Goal: Communication & Community: Answer question/provide support

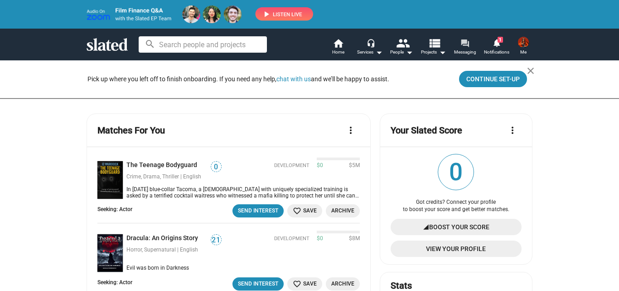
click at [467, 43] on mat-icon "forum" at bounding box center [465, 43] width 9 height 9
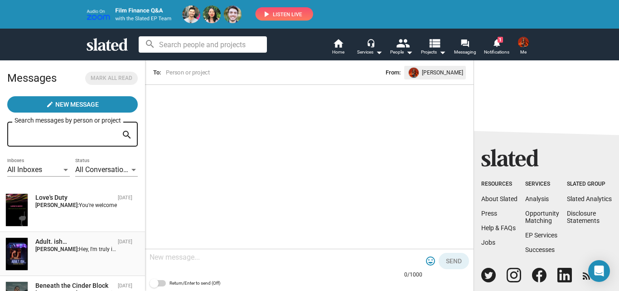
click at [79, 246] on span "Hey, I'm truly inspired by your project and eager to support it however I can. …" at bounding box center [588, 249] width 1019 height 6
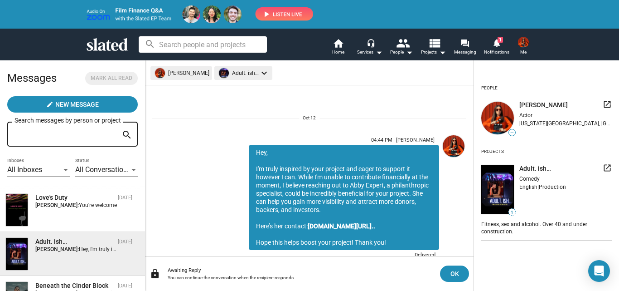
drag, startPoint x: 383, startPoint y: 217, endPoint x: 244, endPoint y: 151, distance: 153.0
click at [249, 151] on div "Hey, I'm truly inspired by your project and eager to support it however I can. …" at bounding box center [344, 197] width 190 height 105
copy div "Hey, I'm truly inspired by your project and eager to support it however I can. …"
click at [336, 44] on mat-icon "home" at bounding box center [338, 43] width 11 height 11
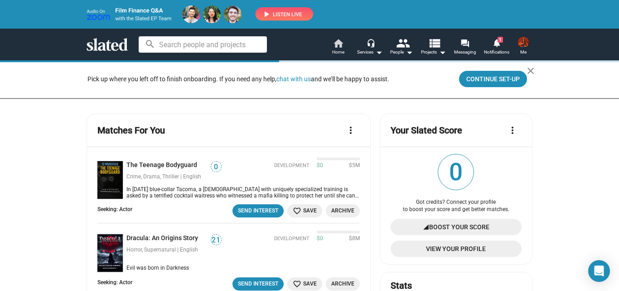
click at [336, 44] on mat-icon "home" at bounding box center [338, 43] width 11 height 11
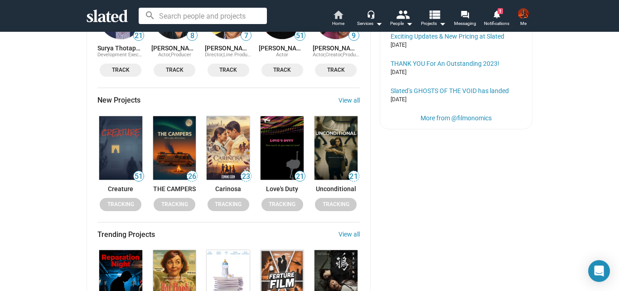
scroll to position [546, 0]
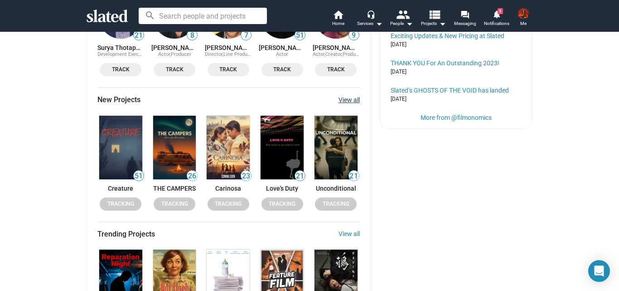
click at [341, 101] on link "View all" at bounding box center [349, 99] width 21 height 7
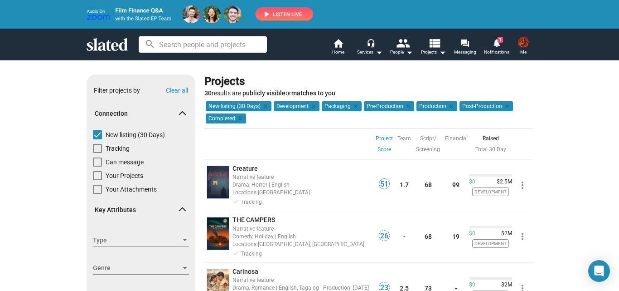
click at [93, 168] on label "Can message" at bounding box center [118, 164] width 51 height 14
click at [97, 167] on input "Can message" at bounding box center [97, 166] width 0 height 0
checkbox input "true"
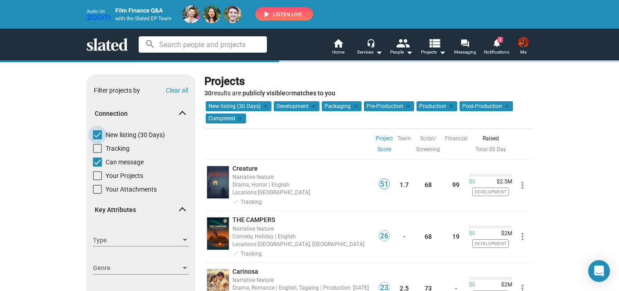
click at [94, 131] on span at bounding box center [97, 134] width 9 height 9
click at [97, 139] on input "New listing (30 Days)" at bounding box center [97, 139] width 0 height 0
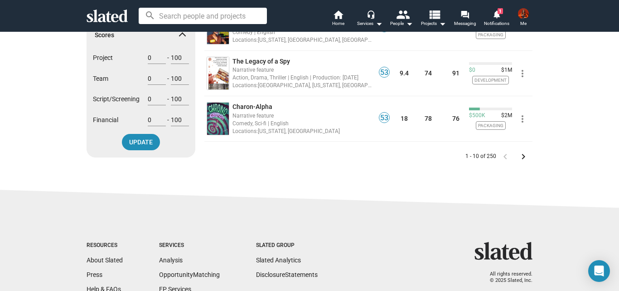
scroll to position [444, 0]
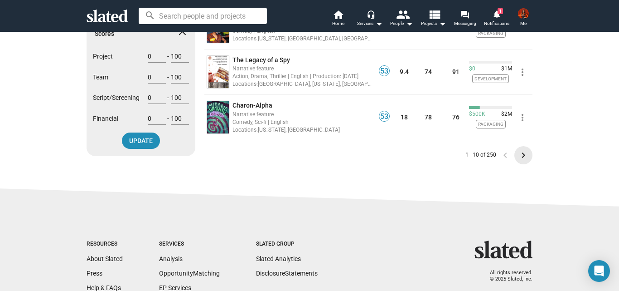
click at [518, 153] on mat-icon "keyboard_arrow_right" at bounding box center [523, 155] width 11 height 11
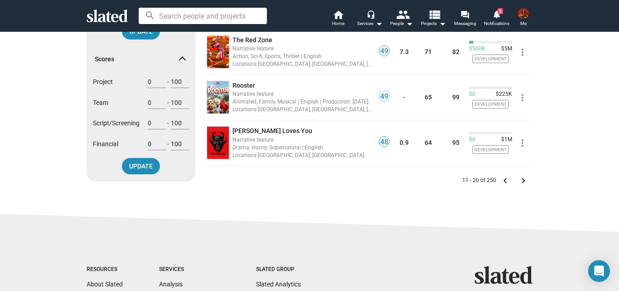
scroll to position [419, 0]
click at [520, 179] on mat-icon "keyboard_arrow_right" at bounding box center [523, 180] width 11 height 11
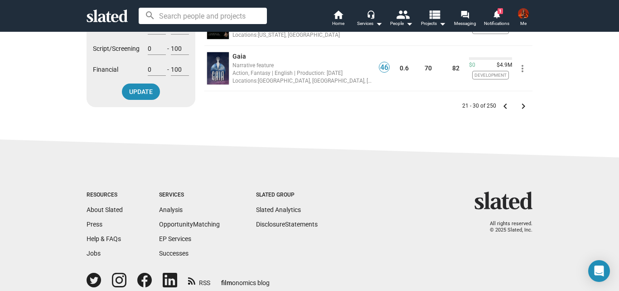
scroll to position [505, 0]
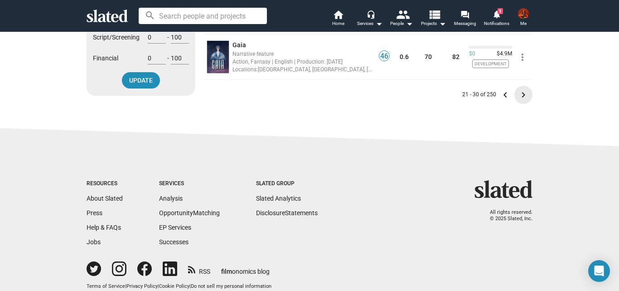
click at [520, 95] on mat-icon "keyboard_arrow_right" at bounding box center [523, 94] width 11 height 11
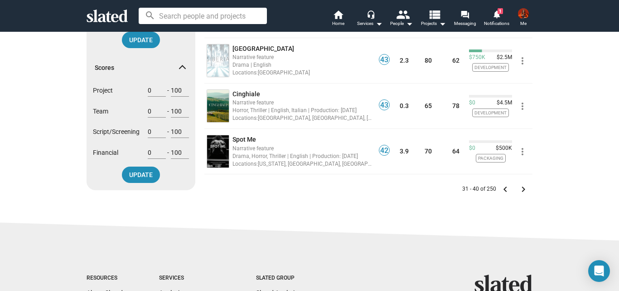
scroll to position [411, 0]
click at [518, 192] on mat-icon "keyboard_arrow_right" at bounding box center [523, 188] width 11 height 11
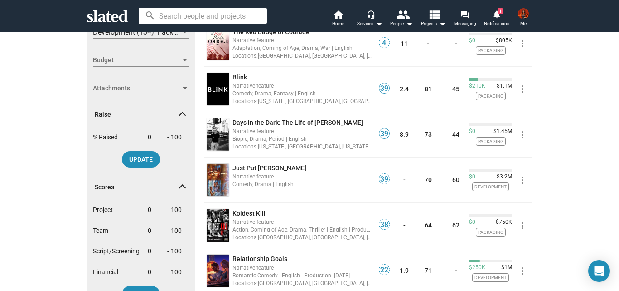
scroll to position [507, 0]
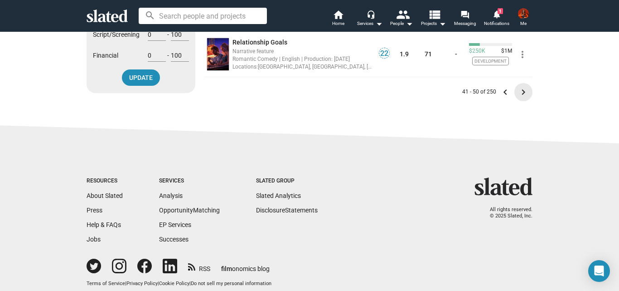
click at [518, 88] on mat-icon "keyboard_arrow_right" at bounding box center [523, 92] width 11 height 11
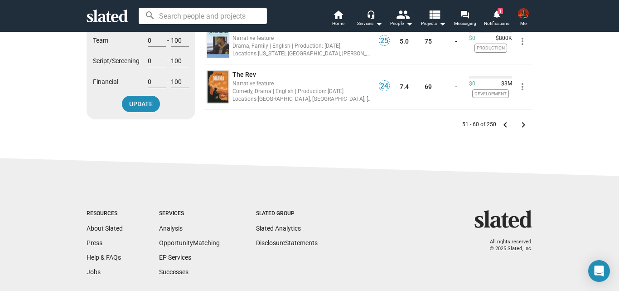
scroll to position [482, 0]
click at [519, 124] on mat-icon "keyboard_arrow_right" at bounding box center [523, 124] width 11 height 11
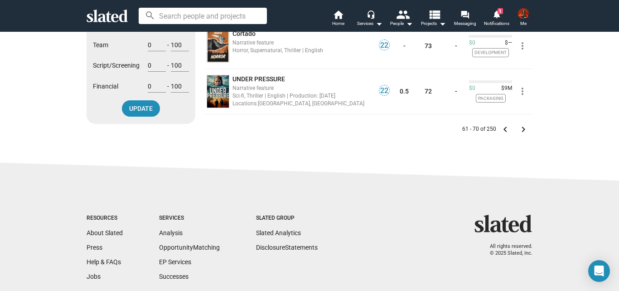
scroll to position [477, 0]
click at [519, 127] on mat-icon "keyboard_arrow_right" at bounding box center [523, 128] width 11 height 11
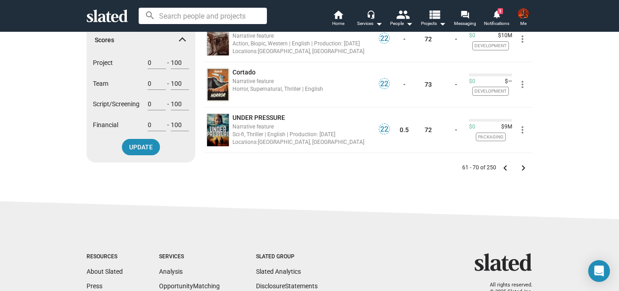
scroll to position [440, 0]
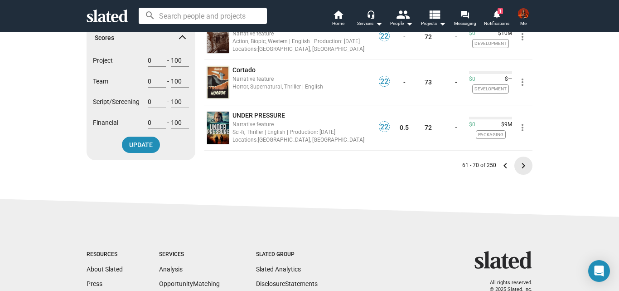
click at [520, 165] on mat-icon "keyboard_arrow_right" at bounding box center [523, 165] width 11 height 11
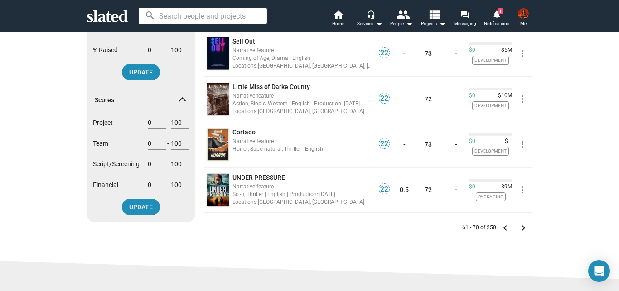
scroll to position [379, 0]
click at [519, 227] on mat-icon "keyboard_arrow_right" at bounding box center [523, 227] width 11 height 11
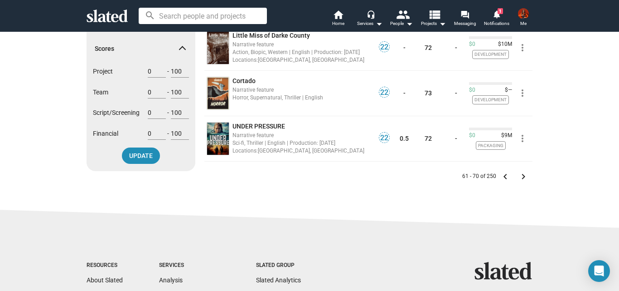
scroll to position [430, 0]
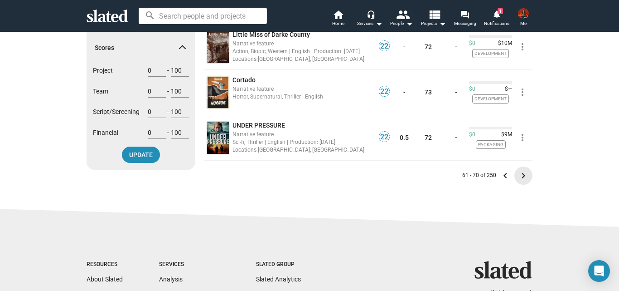
click at [520, 175] on mat-icon "keyboard_arrow_right" at bounding box center [523, 175] width 11 height 11
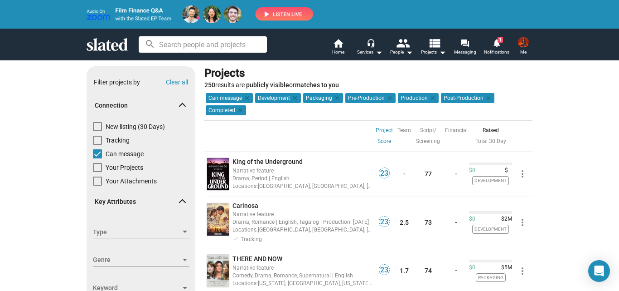
scroll to position [0, 0]
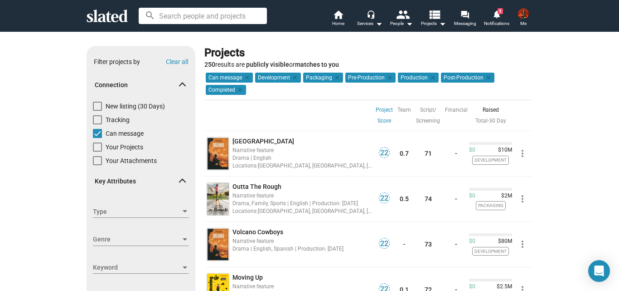
scroll to position [545, 0]
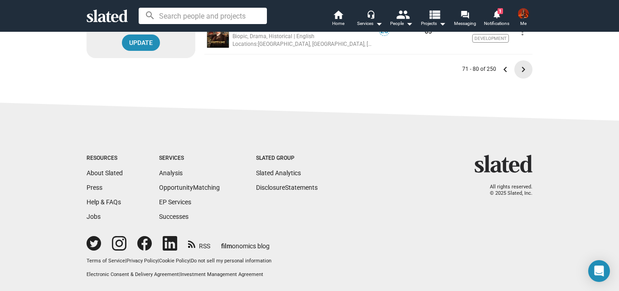
click at [518, 69] on mat-icon "keyboard_arrow_right" at bounding box center [523, 69] width 11 height 11
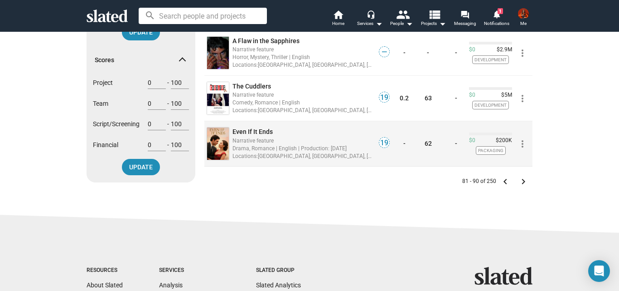
scroll to position [419, 0]
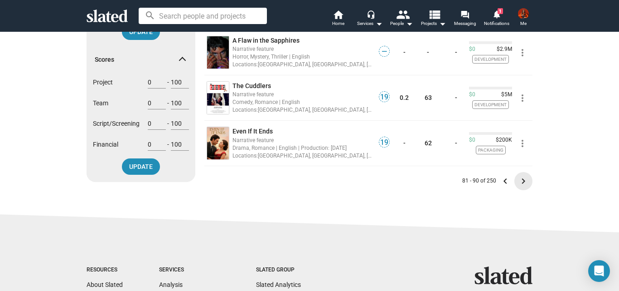
click at [520, 181] on mat-icon "keyboard_arrow_right" at bounding box center [523, 181] width 11 height 11
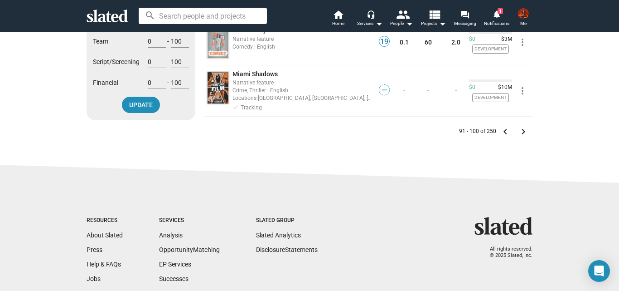
scroll to position [481, 0]
click at [523, 137] on mat-icon "keyboard_arrow_right" at bounding box center [523, 131] width 11 height 11
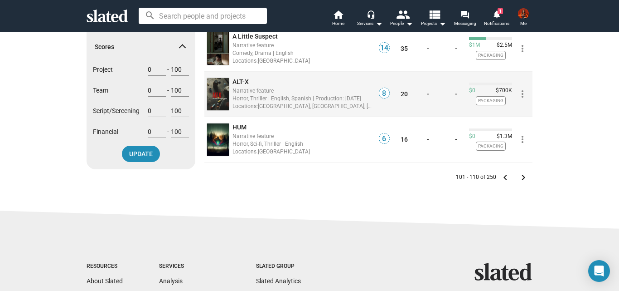
scroll to position [434, 0]
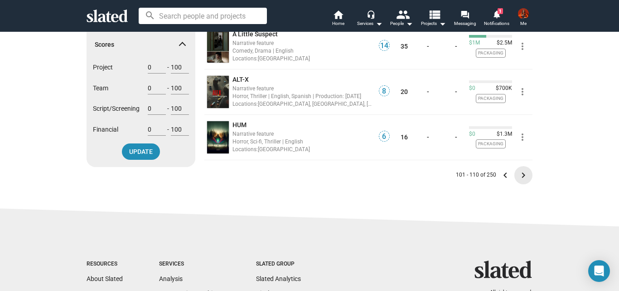
click at [519, 171] on mat-icon "keyboard_arrow_right" at bounding box center [523, 175] width 11 height 11
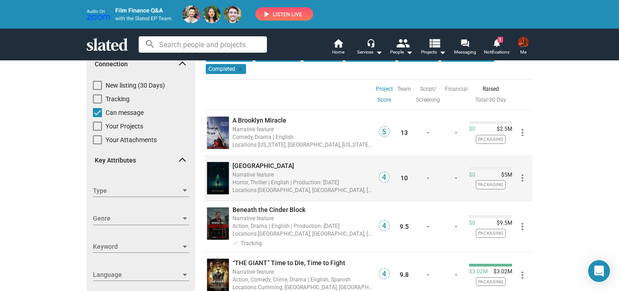
scroll to position [49, 0]
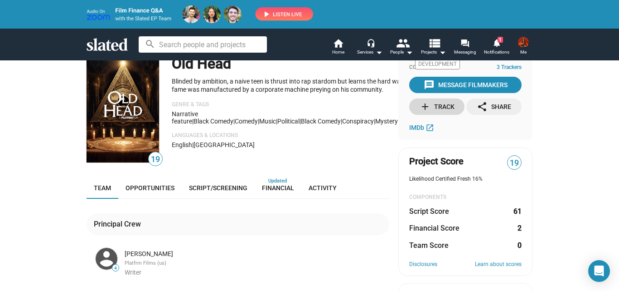
click at [435, 111] on div "add Track" at bounding box center [437, 106] width 35 height 16
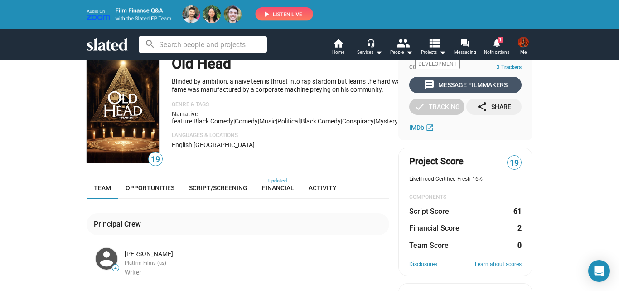
click at [443, 82] on div "message Message Filmmakers" at bounding box center [466, 85] width 84 height 16
click at [461, 82] on div "message Message Filmmakers" at bounding box center [466, 85] width 84 height 16
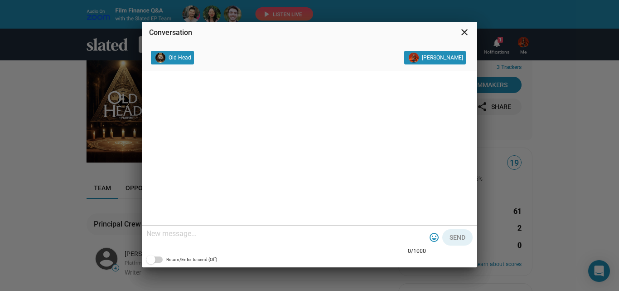
click at [230, 230] on textarea at bounding box center [286, 233] width 280 height 9
paste textarea "Hey, I'm truly inspired by your project and eager to support it however I can. …"
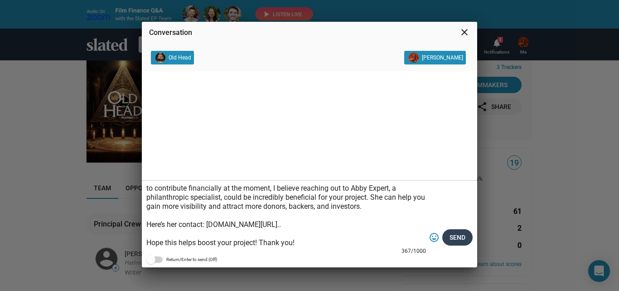
type textarea "Hey, I'm truly inspired by your project and eager to support it however I can. …"
click at [462, 237] on span "Send" at bounding box center [458, 237] width 16 height 16
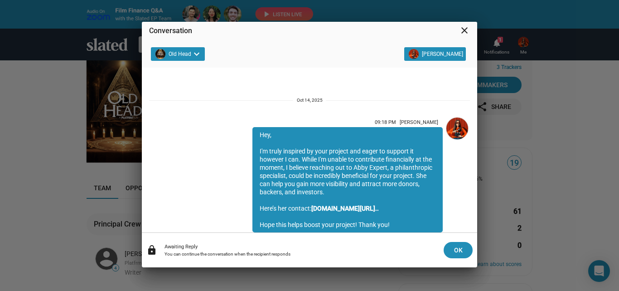
scroll to position [32, 0]
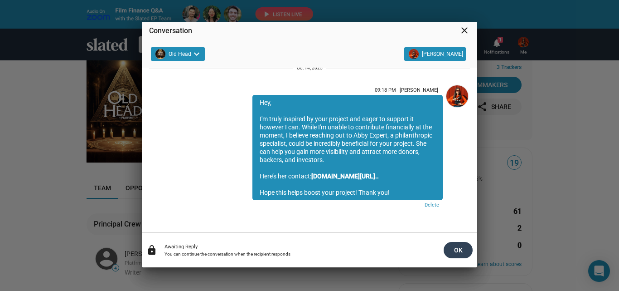
click at [452, 246] on span "OK" at bounding box center [458, 250] width 15 height 16
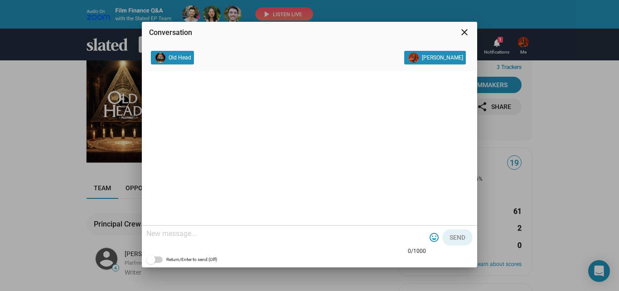
click at [463, 30] on mat-icon "close" at bounding box center [464, 32] width 11 height 11
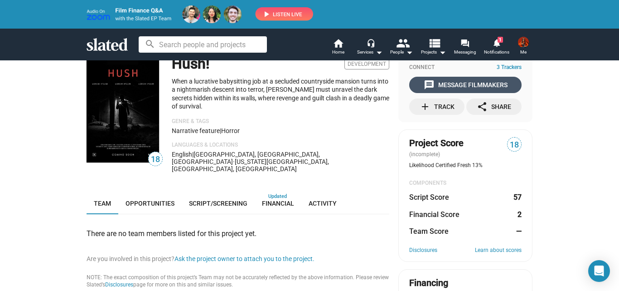
click at [455, 86] on div "message Message Filmmakers" at bounding box center [466, 85] width 84 height 16
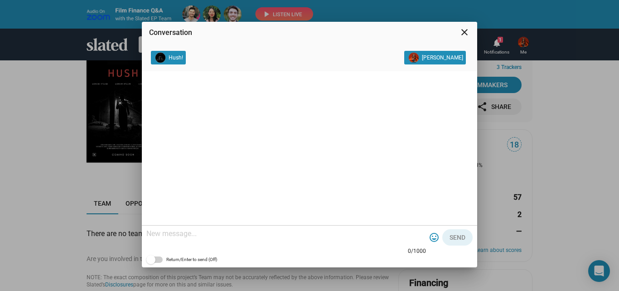
click at [223, 236] on textarea at bounding box center [286, 233] width 280 height 9
paste textarea "https://www.fiverr.com/users/abby_expert7"
paste textarea "Hey, I'm truly inspired by your project and eager to support it however I can. …"
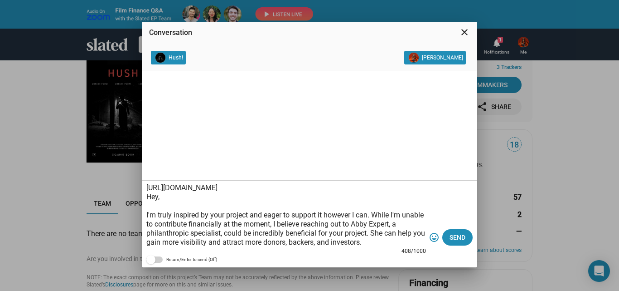
drag, startPoint x: 298, startPoint y: 189, endPoint x: 146, endPoint y: 188, distance: 152.4
click at [146, 188] on div "https://www.fiverr.com/users/abby_expert7 Hey, I'm truly inspired by your proje…" at bounding box center [310, 223] width 336 height 87
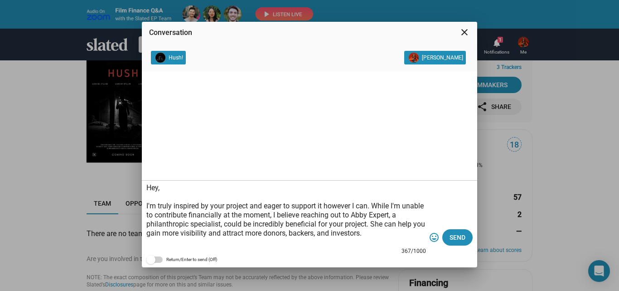
click at [147, 196] on textarea "Hey, I'm truly inspired by your project and eager to support it however I can. …" at bounding box center [286, 214] width 280 height 63
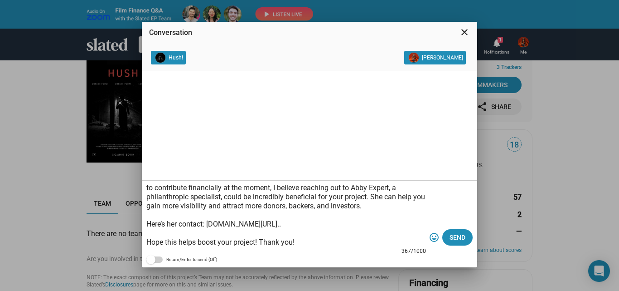
drag, startPoint x: 308, startPoint y: 230, endPoint x: 210, endPoint y: 223, distance: 98.2
click at [210, 223] on textarea "Hey, I'm truly inspired by your project and eager to support it however I can. …" at bounding box center [286, 214] width 280 height 63
paste textarea "https://www.fiverr.com/users/abby_expert7"
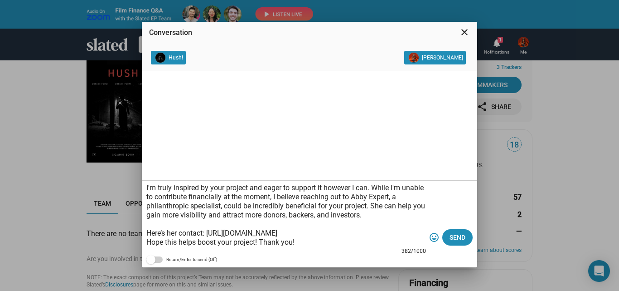
scroll to position [18, 0]
type textarea "Hey, I'm truly inspired by your project and eager to support it however I can. …"
drag, startPoint x: 310, startPoint y: 247, endPoint x: 301, endPoint y: 247, distance: 9.1
click at [301, 247] on div "Hey, I'm truly inspired by your project and eager to support it however I can. …" at bounding box center [286, 212] width 280 height 72
drag, startPoint x: 301, startPoint y: 247, endPoint x: 297, endPoint y: 243, distance: 5.8
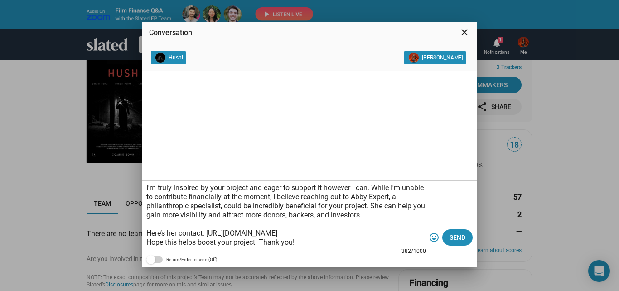
click at [297, 243] on div "Hey, I'm truly inspired by your project and eager to support it however I can. …" at bounding box center [286, 212] width 280 height 72
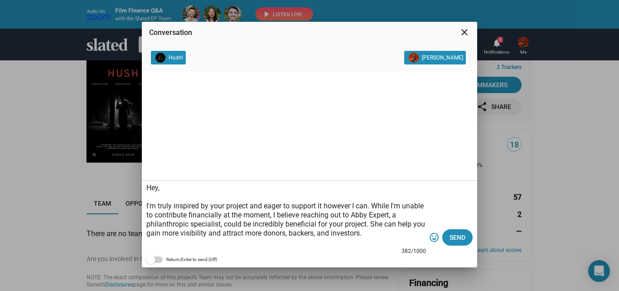
drag, startPoint x: 297, startPoint y: 243, endPoint x: 146, endPoint y: 183, distance: 162.0
click at [146, 183] on textarea "Hey, I'm truly inspired by your project and eager to support it however I can. …" at bounding box center [286, 214] width 280 height 63
click at [202, 198] on textarea "Hey, I'm truly inspired by your project and eager to support it however I can. …" at bounding box center [286, 214] width 280 height 63
click at [452, 237] on span "Send" at bounding box center [458, 237] width 16 height 16
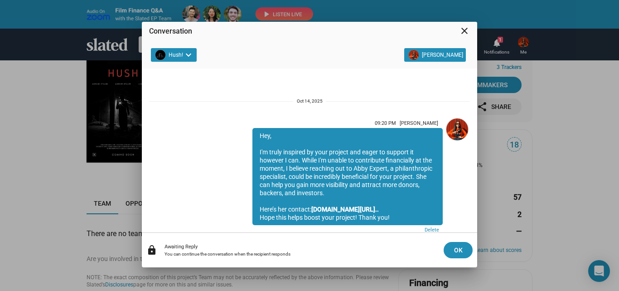
scroll to position [25, 0]
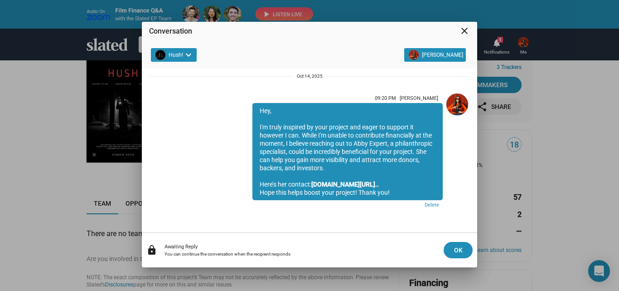
click at [462, 30] on mat-icon "close" at bounding box center [464, 30] width 11 height 11
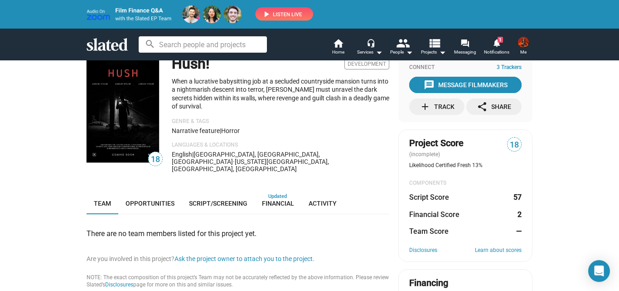
click at [439, 104] on div "add Track" at bounding box center [437, 106] width 35 height 16
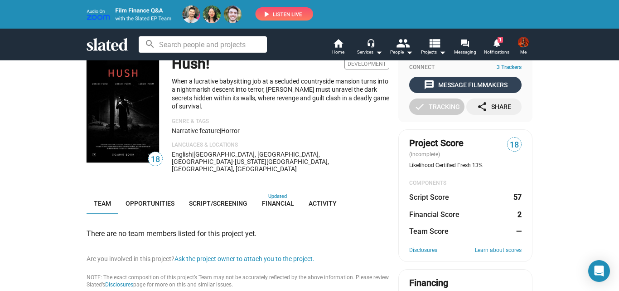
click at [426, 78] on div "message Message Filmmakers" at bounding box center [466, 85] width 84 height 16
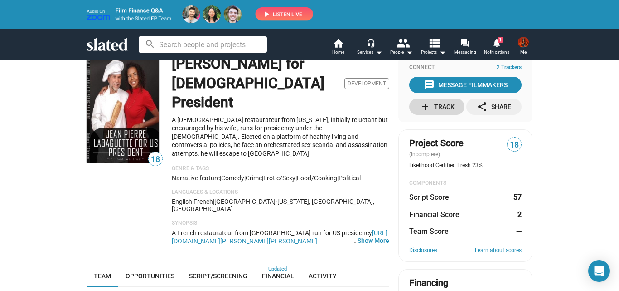
click at [423, 104] on mat-icon "add" at bounding box center [425, 106] width 11 height 11
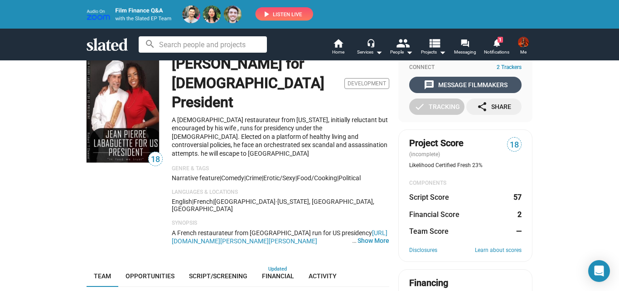
click at [462, 84] on div "message Message Filmmakers" at bounding box center [466, 85] width 84 height 16
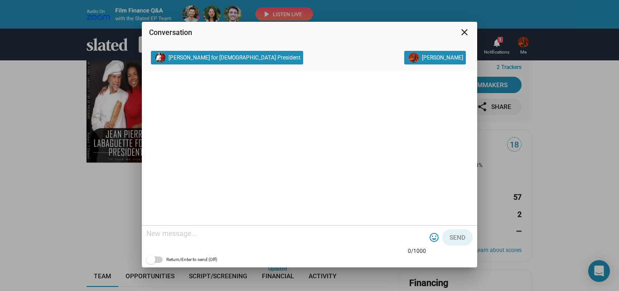
click at [240, 235] on textarea at bounding box center [286, 233] width 280 height 9
paste textarea "Hey, I'm truly inspired by your project and eager to support it however I can. …"
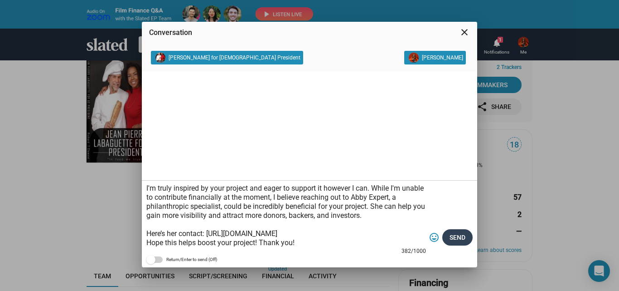
type textarea "Hey, I'm truly inspired by your project and eager to support it however I can. …"
click at [469, 238] on button "Send" at bounding box center [458, 237] width 30 height 16
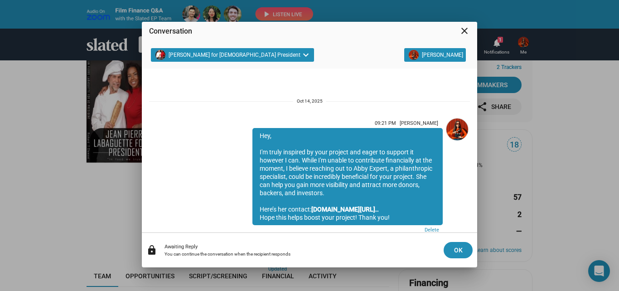
scroll to position [25, 0]
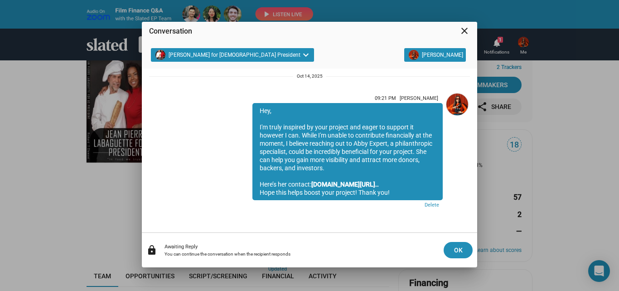
click at [461, 258] on div "lock Awaiting Reply You can continue the conversation when the recipient respon…" at bounding box center [310, 250] width 336 height 34
click at [453, 249] on span "OK" at bounding box center [458, 250] width 15 height 16
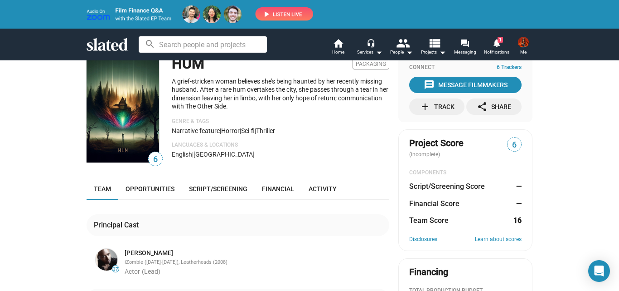
click at [429, 105] on div "add Track" at bounding box center [437, 106] width 35 height 16
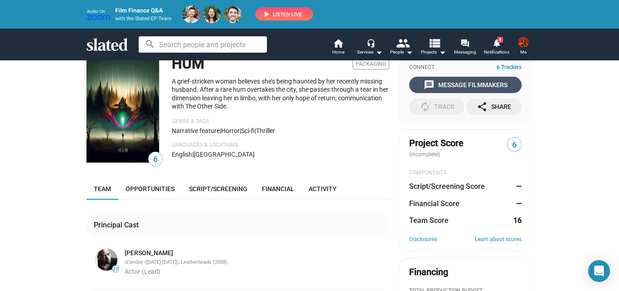
click at [451, 86] on div "message Message Filmmakers" at bounding box center [466, 85] width 84 height 16
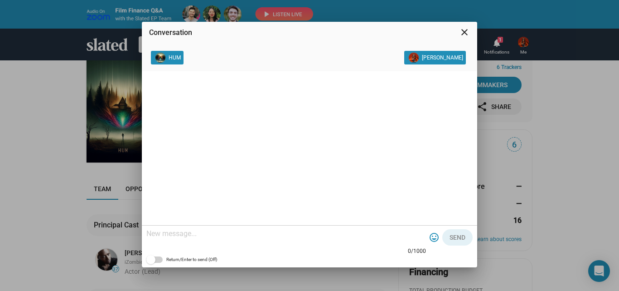
click at [261, 227] on div at bounding box center [286, 234] width 280 height 27
paste textarea "Hey, I'm truly inspired by your project and eager to support it however I can. …"
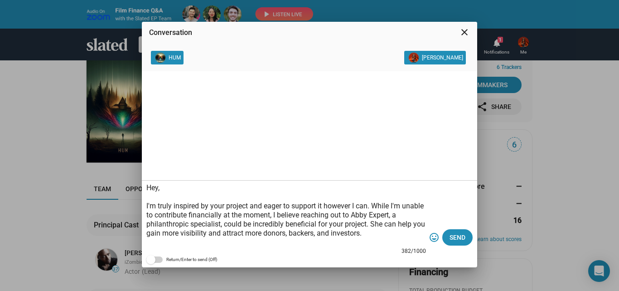
scroll to position [18, 0]
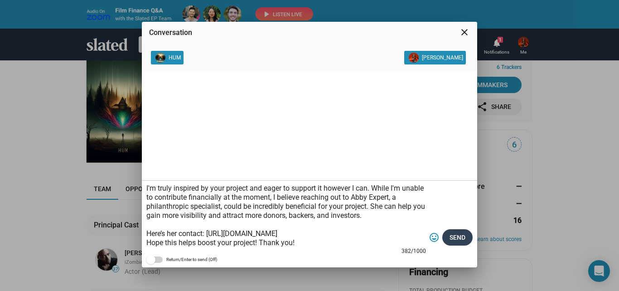
type textarea "Hey, I'm truly inspired by your project and eager to support it however I can. …"
click at [453, 233] on span "Send" at bounding box center [458, 237] width 16 height 16
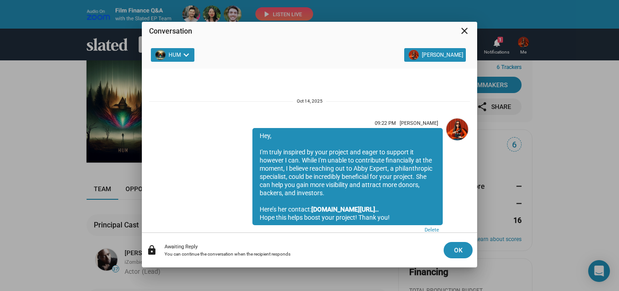
scroll to position [25, 0]
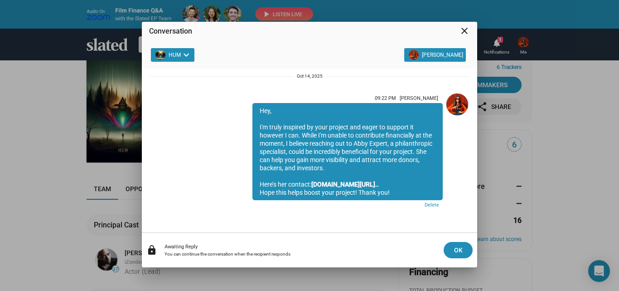
click at [466, 29] on mat-icon "close" at bounding box center [464, 30] width 11 height 11
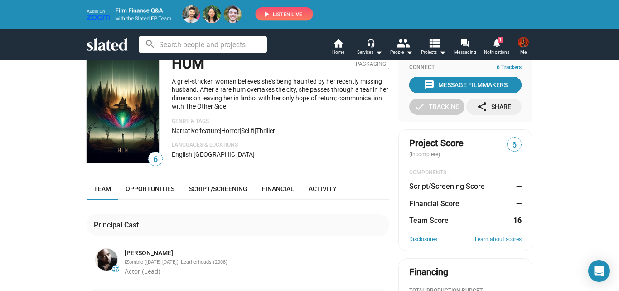
click at [434, 84] on div "message Message Filmmakers" at bounding box center [466, 85] width 84 height 16
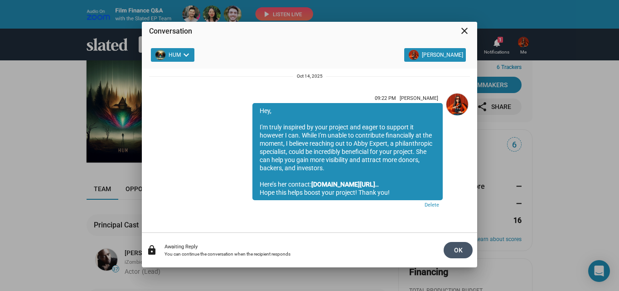
click at [464, 245] on span "OK" at bounding box center [458, 250] width 15 height 16
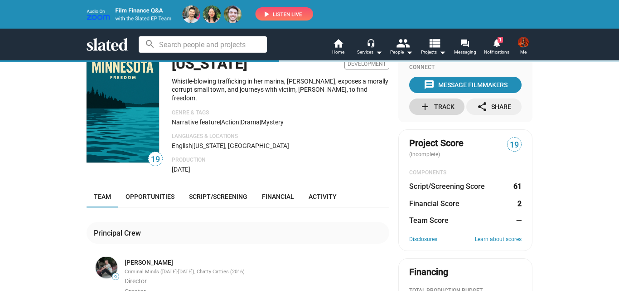
click at [424, 107] on mat-icon "add" at bounding box center [425, 106] width 11 height 11
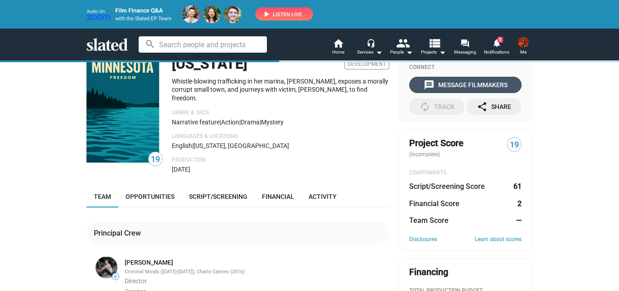
click at [449, 85] on div "message Message Filmmakers" at bounding box center [466, 85] width 84 height 16
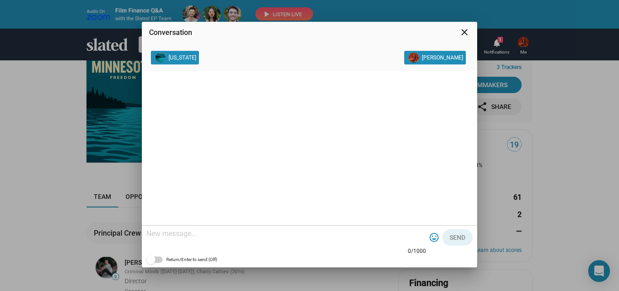
click at [278, 230] on textarea at bounding box center [286, 233] width 280 height 9
paste textarea "Hey, I'm truly inspired by your project and eager to support it however I can. …"
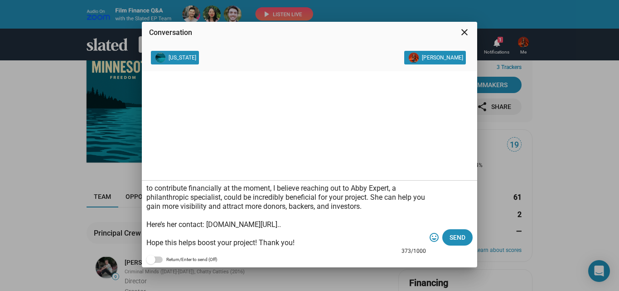
drag, startPoint x: 279, startPoint y: 223, endPoint x: 259, endPoint y: 223, distance: 20.4
click at [259, 223] on textarea "Hey, I'm truly inspired by your project and eager to support it however I can. …" at bounding box center [286, 214] width 280 height 63
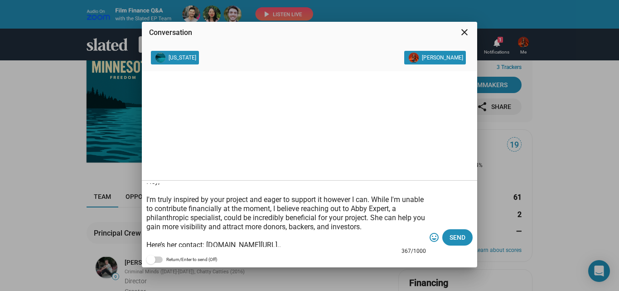
scroll to position [0, 0]
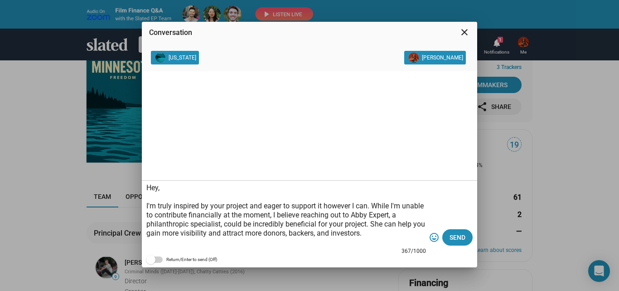
drag, startPoint x: 312, startPoint y: 245, endPoint x: 144, endPoint y: 179, distance: 181.4
click at [144, 179] on section "[US_STATE] [PERSON_NAME] Hey, I'm truly inspired by your project and eager to s…" at bounding box center [310, 159] width 336 height 216
click at [201, 212] on textarea "Hey, I'm truly inspired by your project and eager to support it however I can. …" at bounding box center [286, 214] width 280 height 63
type textarea "Hey, I'm truly inspired by your project and eager to support it however I can. …"
click at [461, 233] on span "Send" at bounding box center [458, 237] width 16 height 16
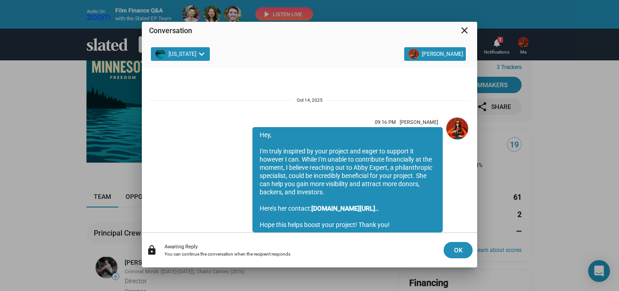
scroll to position [32, 0]
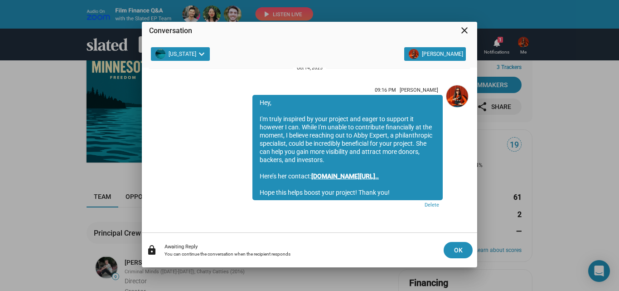
click at [322, 175] on link "[DOMAIN_NAME][URL].." at bounding box center [346, 175] width 68 height 7
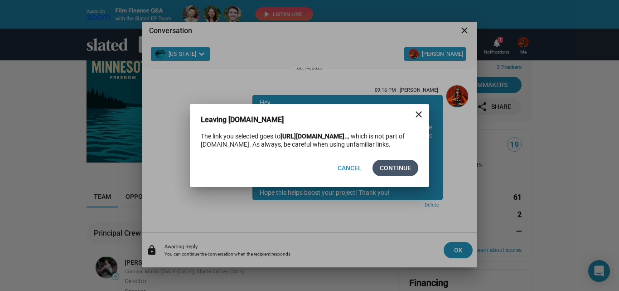
click at [387, 164] on span "Continue" at bounding box center [395, 168] width 31 height 16
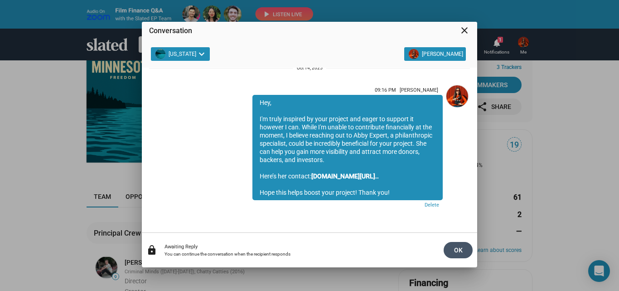
click at [461, 255] on span "OK" at bounding box center [458, 250] width 15 height 16
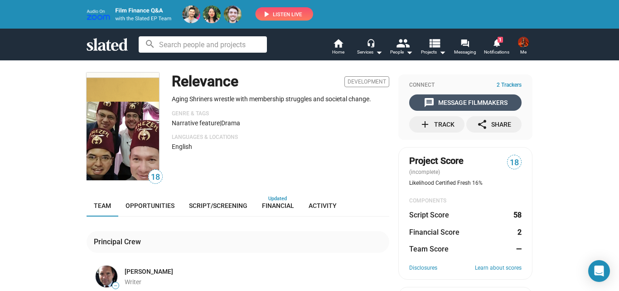
click at [460, 101] on div "message Message Filmmakers" at bounding box center [466, 102] width 84 height 16
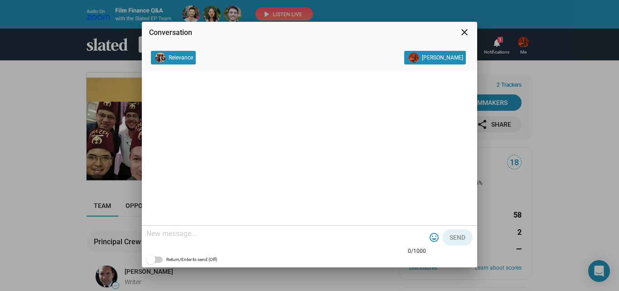
click at [278, 237] on textarea at bounding box center [286, 233] width 280 height 9
paste textarea "Hey, I'm truly inspired by your project and eager to support it however I can. …"
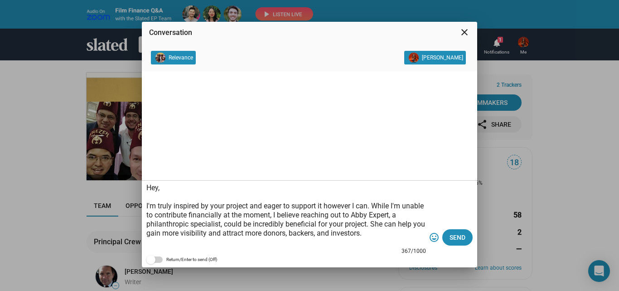
scroll to position [27, 0]
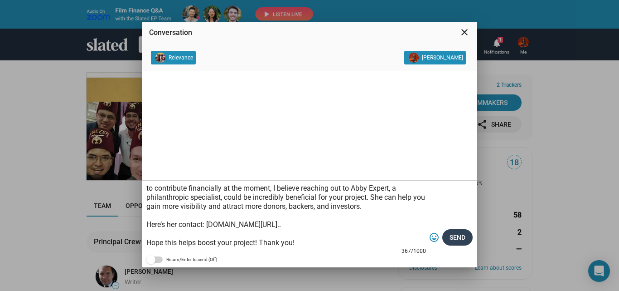
type textarea "Hey, I'm truly inspired by your project and eager to support it however I can. …"
click at [458, 236] on span "Send" at bounding box center [458, 237] width 16 height 16
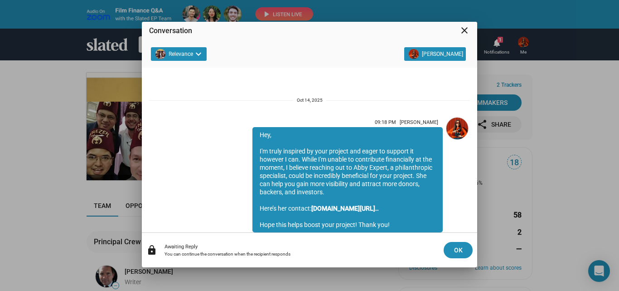
scroll to position [32, 0]
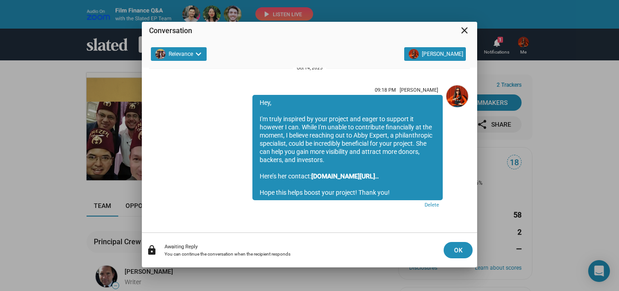
drag, startPoint x: 390, startPoint y: 191, endPoint x: 249, endPoint y: 104, distance: 165.8
click at [253, 104] on div "Hey, I'm truly inspired by your project and eager to support it however I can. …" at bounding box center [348, 147] width 190 height 105
copy div "Hey, I'm truly inspired by your project and eager to support it however I can. …"
click at [462, 244] on span "OK" at bounding box center [458, 250] width 15 height 16
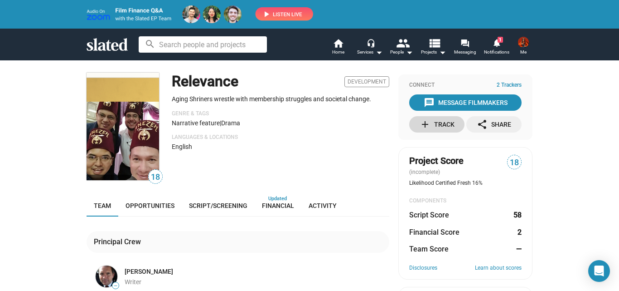
click at [424, 126] on mat-icon "add" at bounding box center [425, 124] width 11 height 11
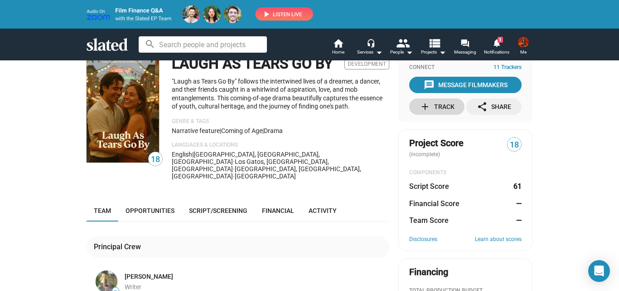
click at [422, 102] on mat-icon "add" at bounding box center [425, 106] width 11 height 11
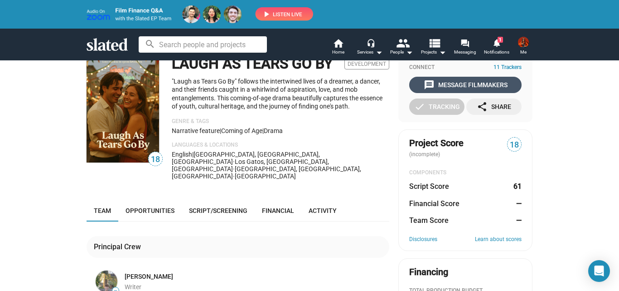
click at [450, 83] on div "message Message Filmmakers" at bounding box center [466, 85] width 84 height 16
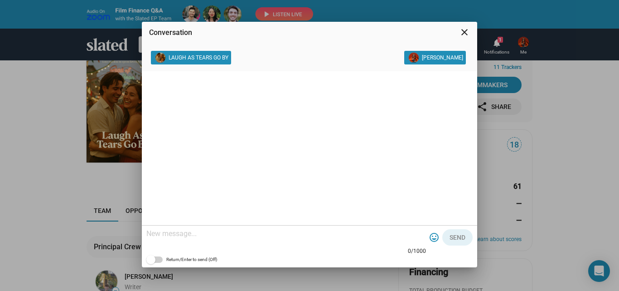
click at [222, 226] on div at bounding box center [286, 234] width 280 height 27
paste textarea "Hey, I'm truly inspired by your project and eager to support it however I can. …"
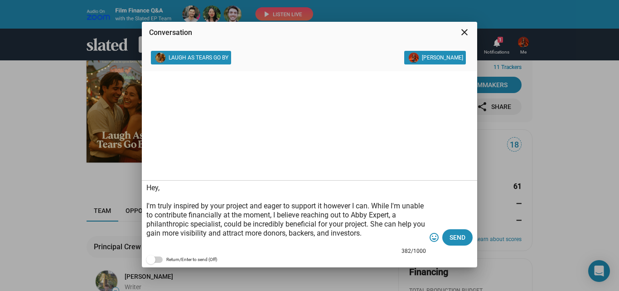
scroll to position [18, 0]
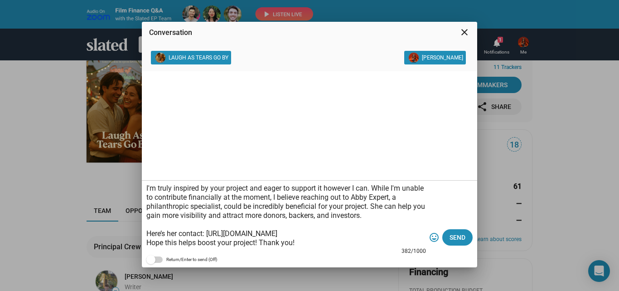
click at [360, 233] on textarea "Hey, I'm truly inspired by your project and eager to support it however I can. …" at bounding box center [286, 214] width 280 height 63
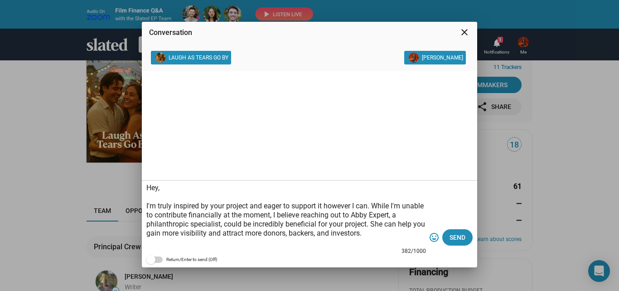
drag, startPoint x: 301, startPoint y: 243, endPoint x: 145, endPoint y: 175, distance: 170.4
click at [145, 175] on section "LAUGH AS TEARS GO BY Kate Winter Hey, I'm truly inspired by your project and ea…" at bounding box center [310, 159] width 336 height 216
type textarea "Hey, I'm truly inspired by your project and eager to support it however I can. …"
click at [456, 235] on span "Send" at bounding box center [458, 237] width 16 height 16
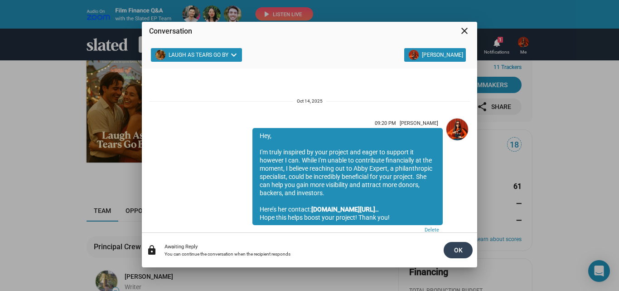
scroll to position [25, 0]
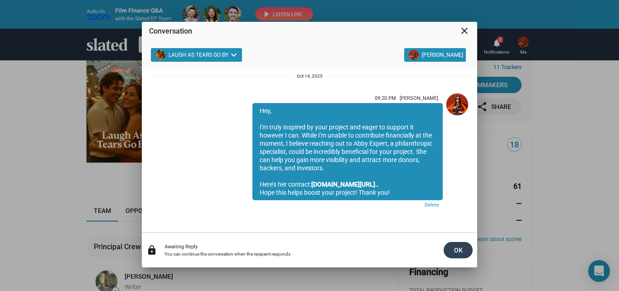
click at [459, 251] on span "OK" at bounding box center [458, 250] width 15 height 16
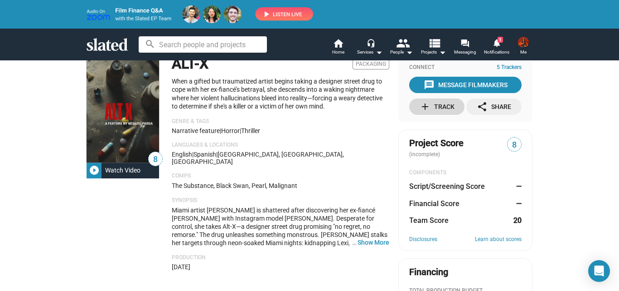
click at [449, 108] on div "add Track" at bounding box center [437, 106] width 35 height 16
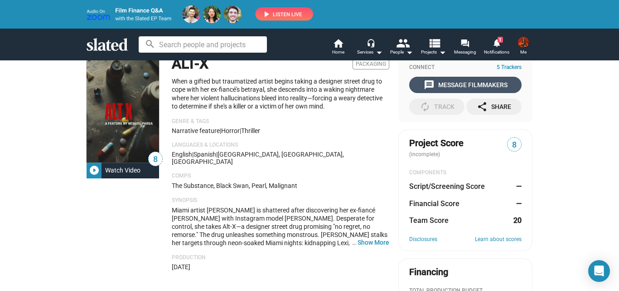
click at [463, 86] on div "message Message Filmmakers" at bounding box center [466, 85] width 84 height 16
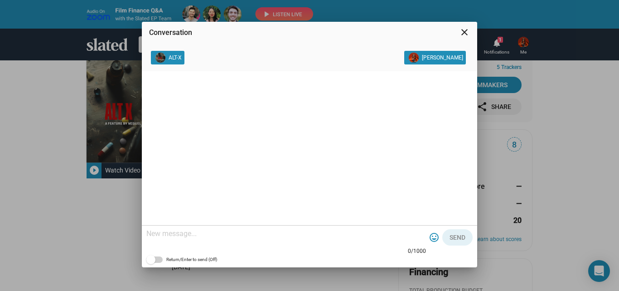
click at [242, 237] on textarea at bounding box center [286, 233] width 280 height 9
paste textarea "Hey, I'm truly inspired by your project and eager to support it however I can. …"
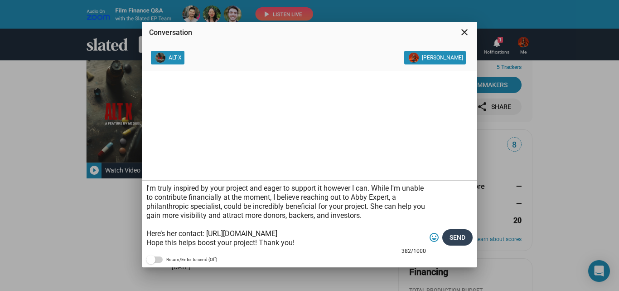
type textarea "Hey, I'm truly inspired by your project and eager to support it however I can. …"
click at [451, 237] on span "Send" at bounding box center [458, 237] width 16 height 16
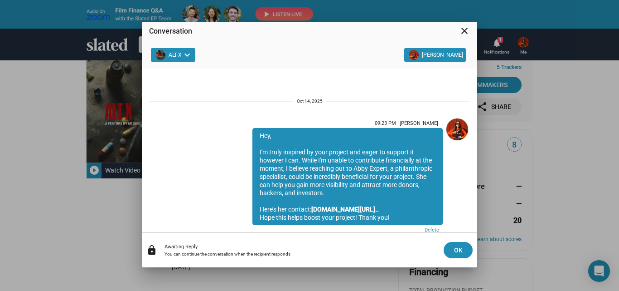
scroll to position [25, 0]
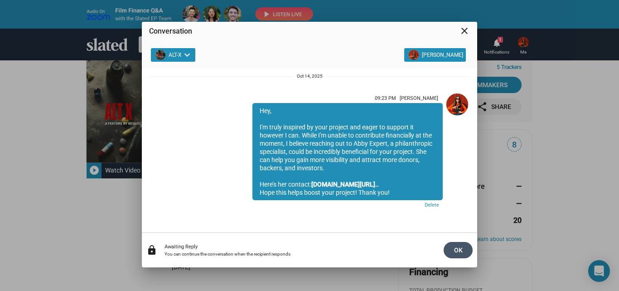
click at [463, 254] on span "OK" at bounding box center [458, 250] width 15 height 16
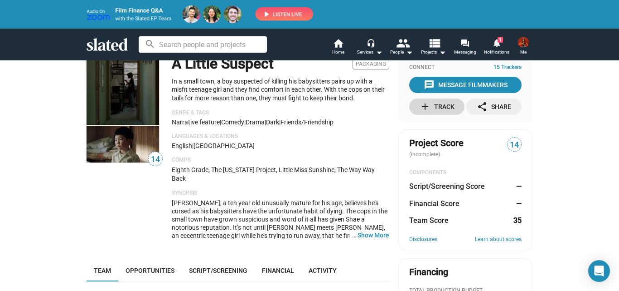
click at [424, 107] on mat-icon "add" at bounding box center [425, 106] width 11 height 11
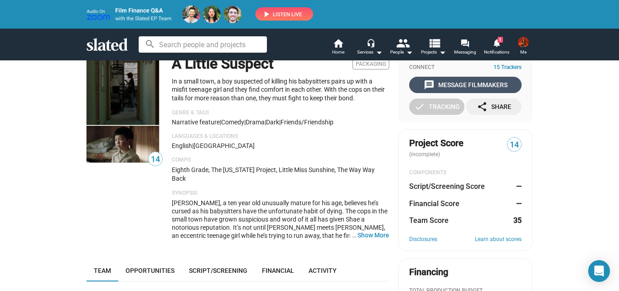
click at [446, 85] on div "message Message Filmmakers" at bounding box center [466, 85] width 84 height 16
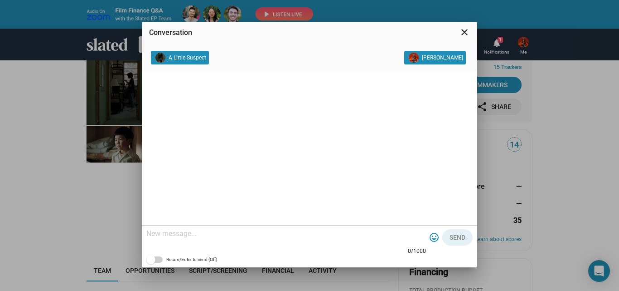
click at [287, 229] on textarea at bounding box center [286, 233] width 280 height 9
paste textarea "Hey, I'm truly inspired by your project and eager to support it however I can. …"
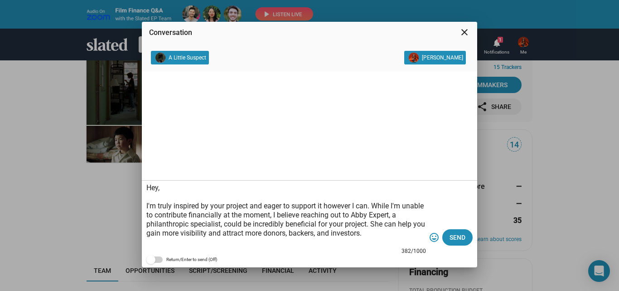
scroll to position [18, 0]
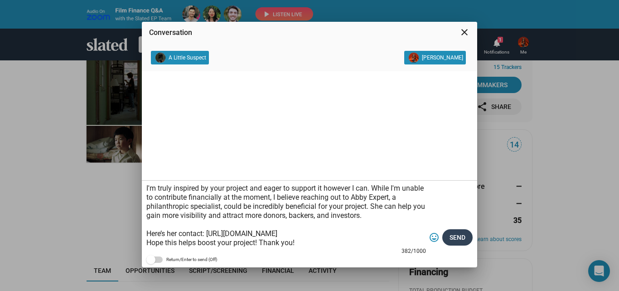
type textarea "Hey, I'm truly inspired by your project and eager to support it however I can. …"
click at [465, 238] on span "Send" at bounding box center [458, 237] width 16 height 16
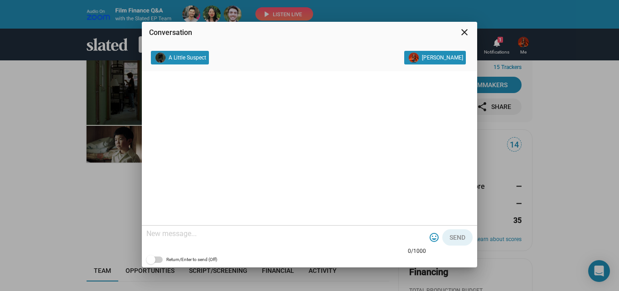
scroll to position [0, 0]
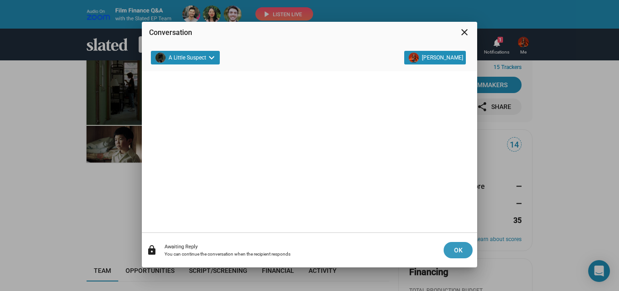
click at [463, 251] on span "OK" at bounding box center [458, 250] width 15 height 16
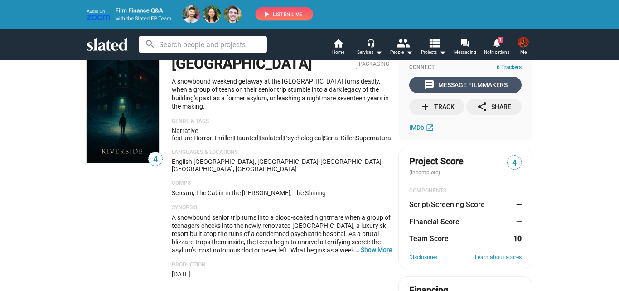
click at [434, 84] on div "message Message Filmmakers" at bounding box center [466, 85] width 84 height 16
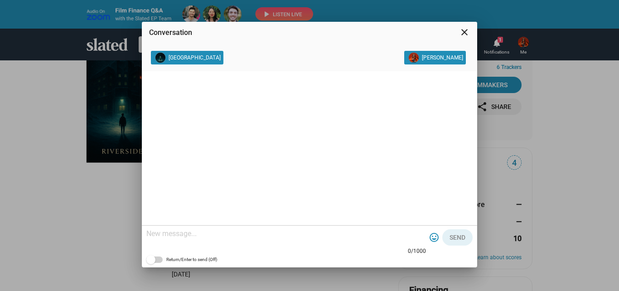
click at [464, 32] on mat-icon "close" at bounding box center [464, 32] width 11 height 11
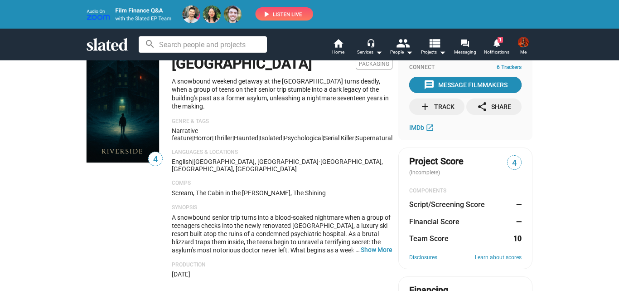
click at [448, 85] on div "message Message Filmmakers" at bounding box center [466, 85] width 84 height 16
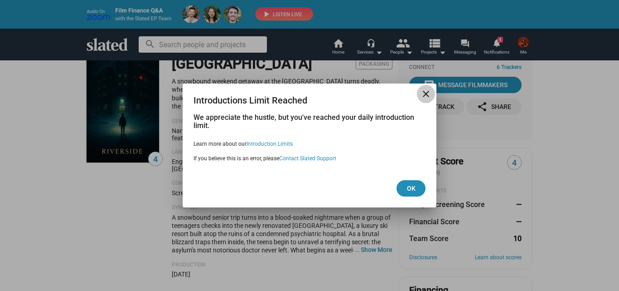
click at [419, 91] on span "close" at bounding box center [426, 93] width 18 height 11
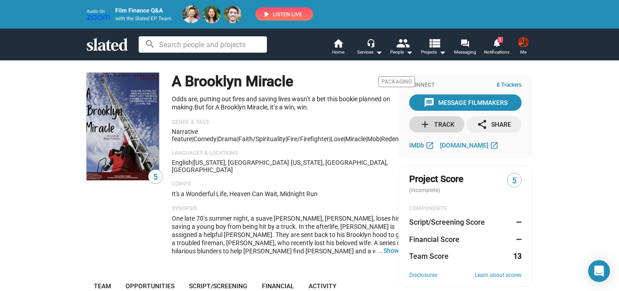
click at [437, 117] on div "add Track" at bounding box center [437, 124] width 35 height 16
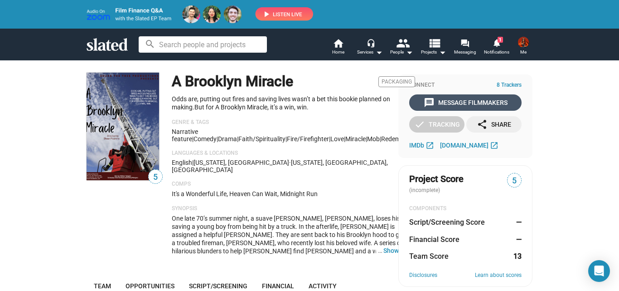
click at [441, 99] on div "message Message Filmmakers" at bounding box center [466, 102] width 84 height 16
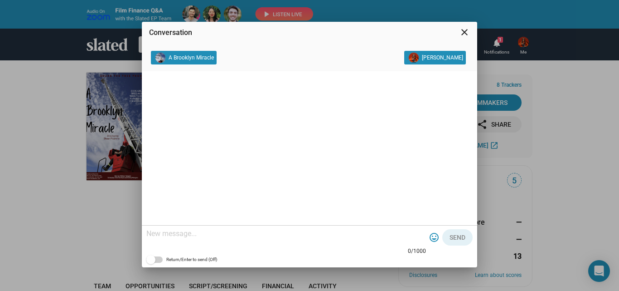
click at [201, 231] on textarea at bounding box center [286, 233] width 280 height 9
paste textarea "Hey, I'm truly inspired by your project and eager to support it however I can. …"
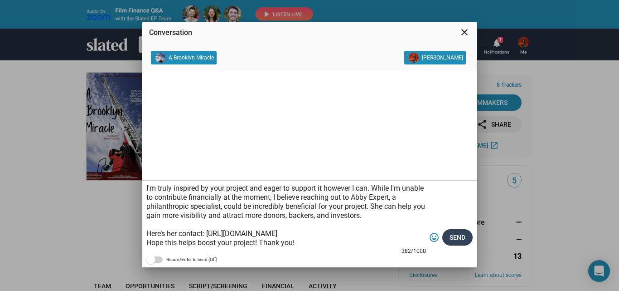
type textarea "Hey, I'm truly inspired by your project and eager to support it however I can. …"
click at [453, 237] on span "Send" at bounding box center [458, 237] width 16 height 16
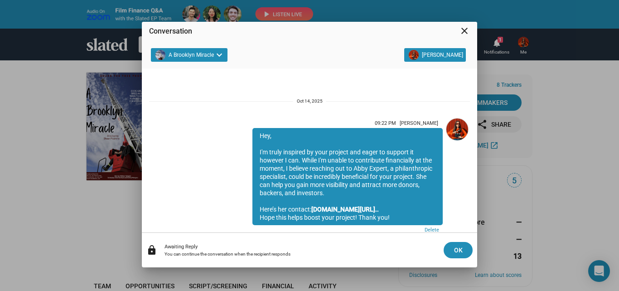
scroll to position [25, 0]
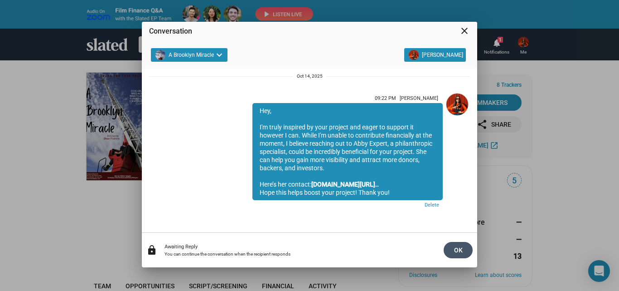
click at [463, 247] on span "OK" at bounding box center [458, 250] width 15 height 16
